Goal: Navigation & Orientation: Locate item on page

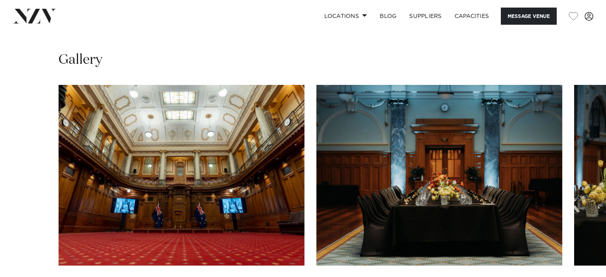
scroll to position [797, 0]
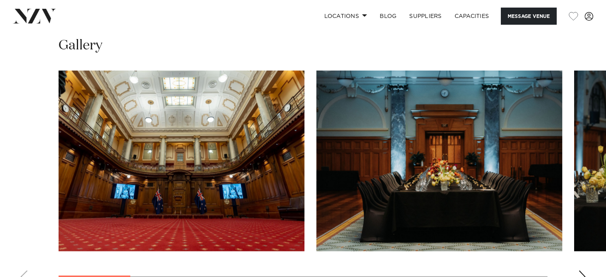
click at [582, 270] on div "Next slide" at bounding box center [582, 276] width 8 height 13
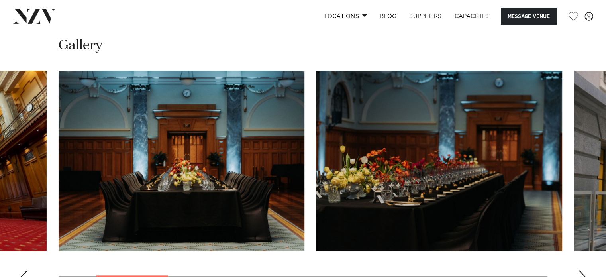
click at [582, 270] on div "Next slide" at bounding box center [582, 276] width 8 height 13
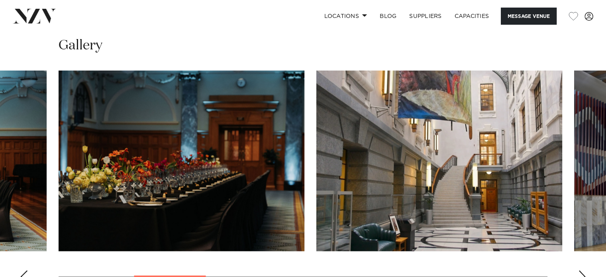
click at [582, 270] on div "Next slide" at bounding box center [582, 276] width 8 height 13
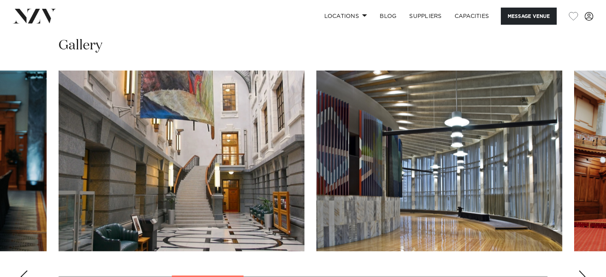
click at [582, 270] on div "Next slide" at bounding box center [582, 276] width 8 height 13
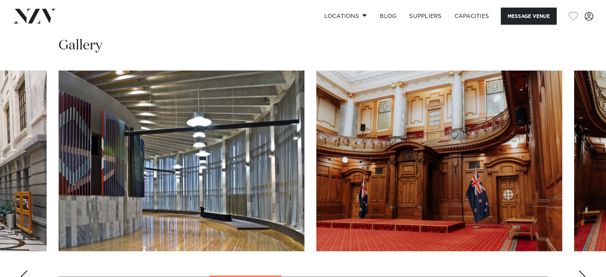
click at [582, 270] on div "Next slide" at bounding box center [582, 276] width 8 height 13
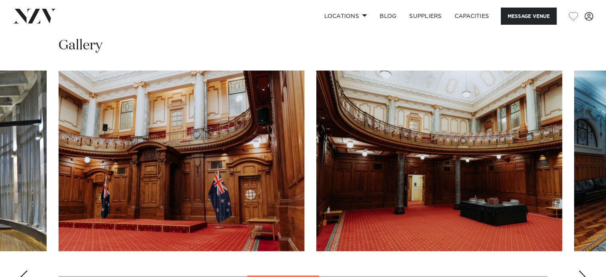
click at [582, 270] on div "Next slide" at bounding box center [582, 276] width 8 height 13
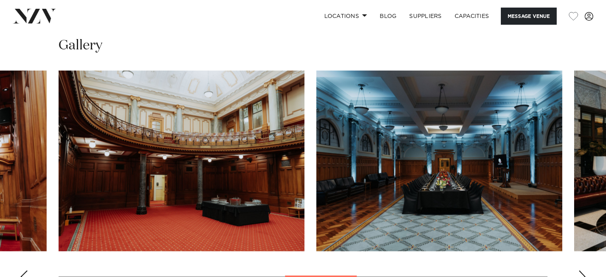
click at [582, 270] on div "Next slide" at bounding box center [582, 276] width 8 height 13
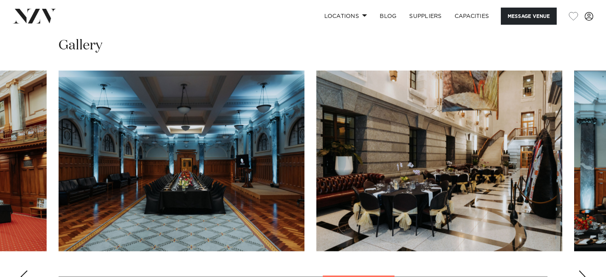
click at [579, 270] on div "Next slide" at bounding box center [582, 276] width 8 height 13
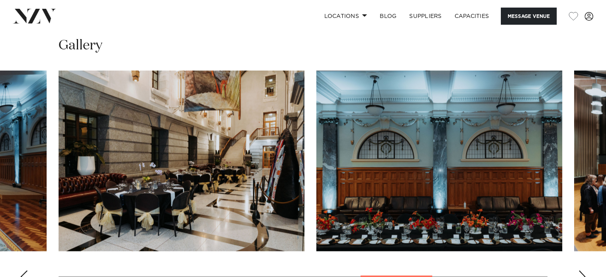
click at [579, 270] on div "Next slide" at bounding box center [582, 276] width 8 height 13
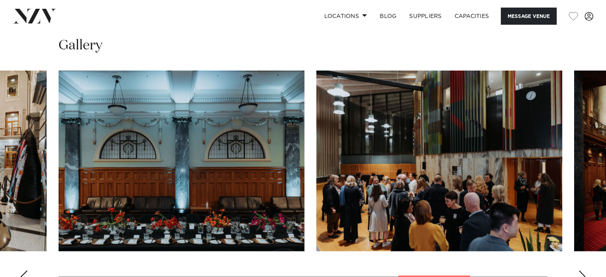
click at [579, 270] on div "Next slide" at bounding box center [582, 276] width 8 height 13
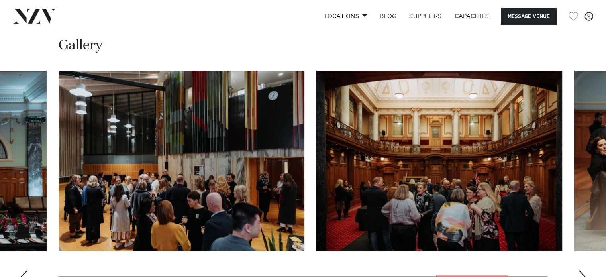
click at [579, 270] on div "Next slide" at bounding box center [582, 276] width 8 height 13
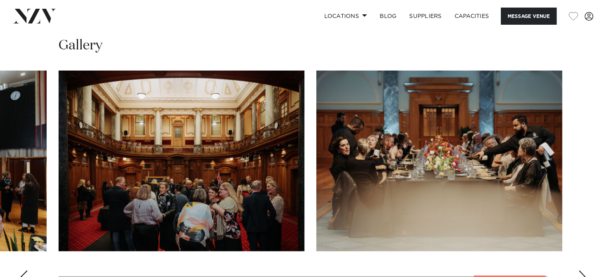
click at [579, 270] on div "Next slide" at bounding box center [582, 276] width 8 height 13
